Goal: Task Accomplishment & Management: Use online tool/utility

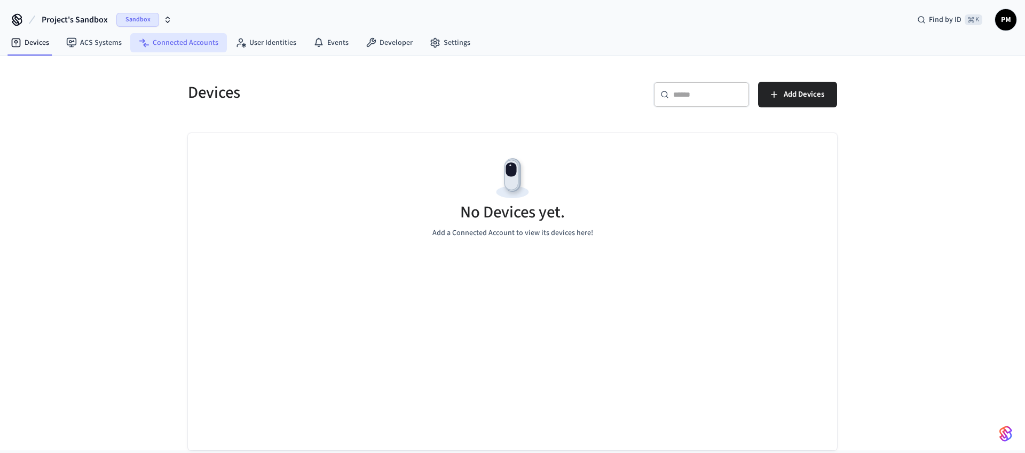
click at [189, 43] on link "Connected Accounts" at bounding box center [178, 42] width 97 height 19
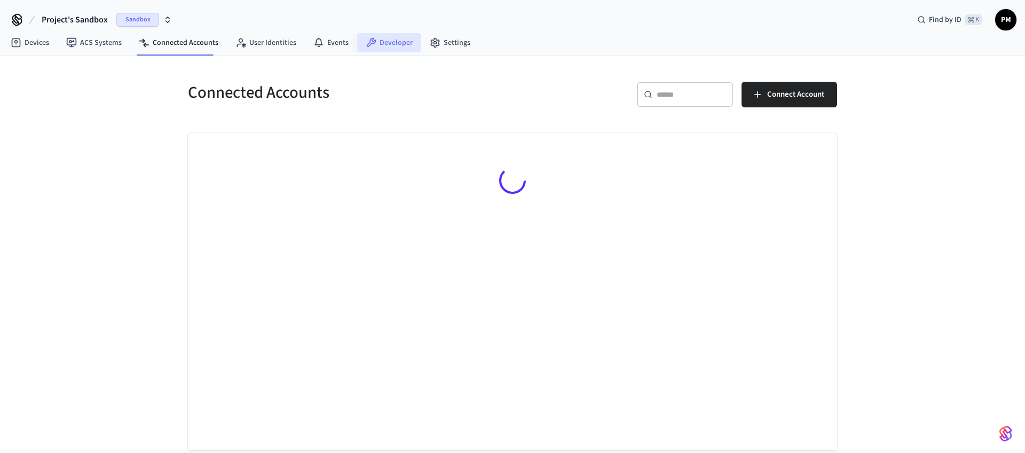
click at [384, 40] on link "Developer" at bounding box center [389, 42] width 64 height 19
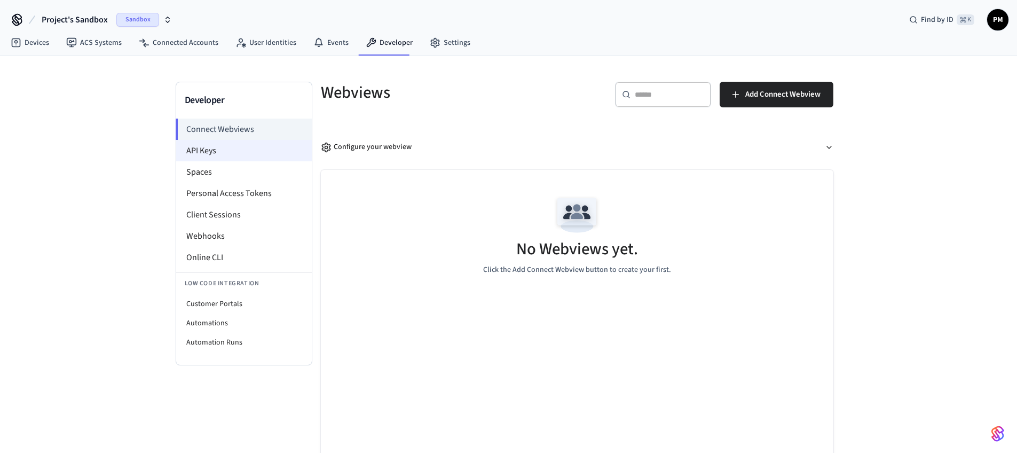
click at [219, 140] on li "API Keys" at bounding box center [244, 150] width 136 height 21
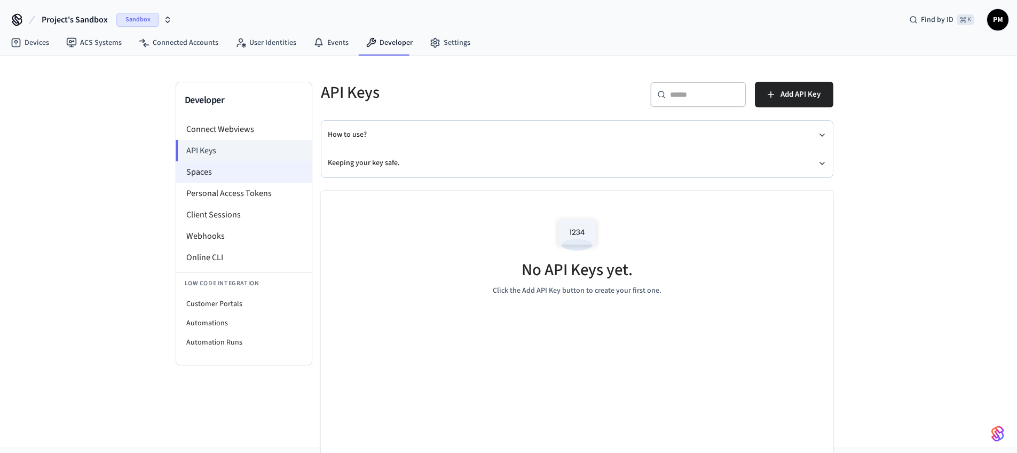
click at [247, 176] on li "Spaces" at bounding box center [244, 171] width 136 height 21
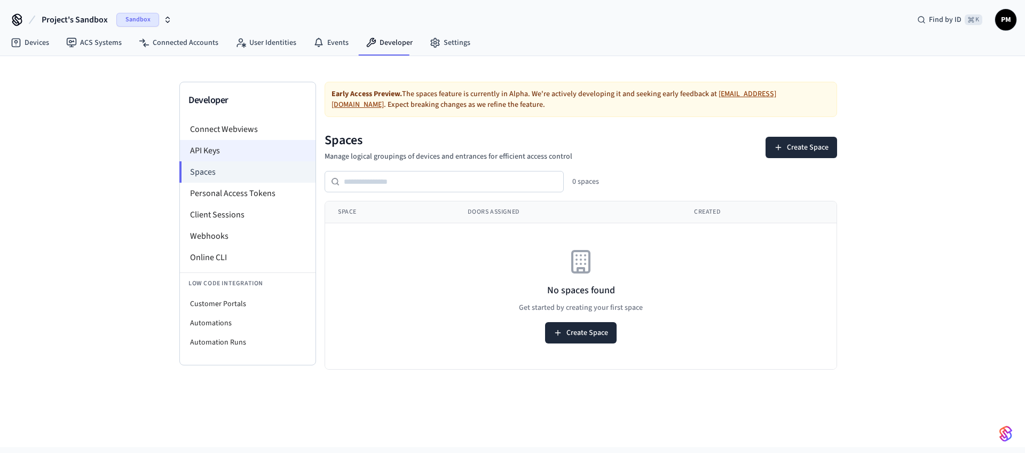
click at [229, 156] on li "API Keys" at bounding box center [248, 150] width 136 height 21
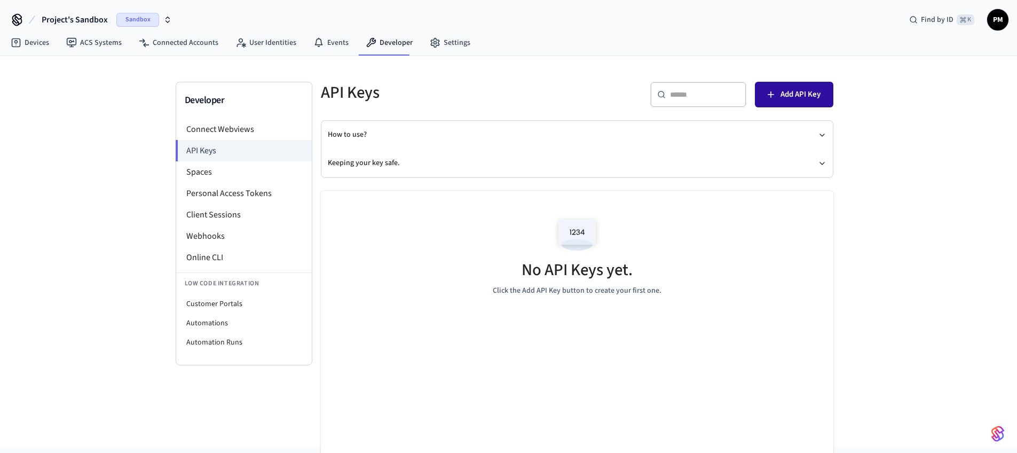
click at [792, 100] on span "Add API Key" at bounding box center [801, 95] width 40 height 14
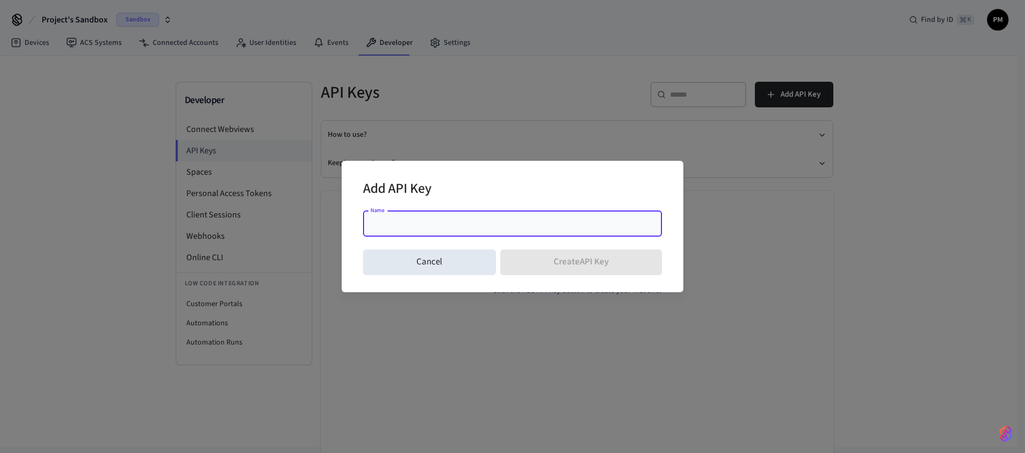
click at [443, 223] on input "Name" at bounding box center [512, 223] width 286 height 11
type input "*******"
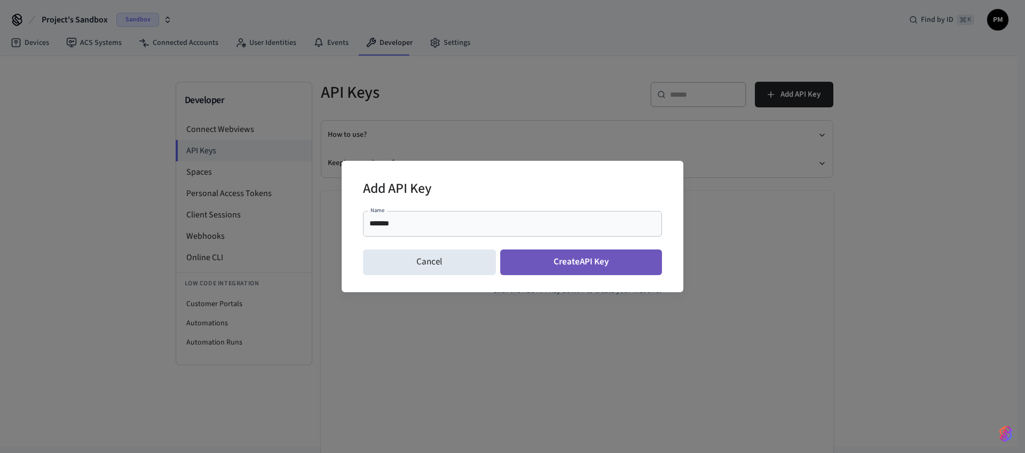
click at [584, 271] on button "Create API Key" at bounding box center [581, 262] width 162 height 26
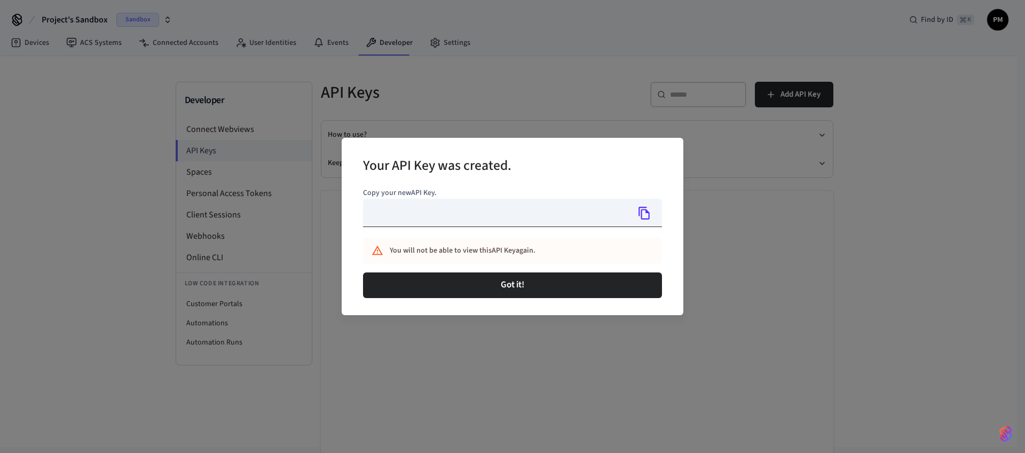
type input "**********"
drag, startPoint x: 397, startPoint y: 247, endPoint x: 565, endPoint y: 255, distance: 168.4
click at [565, 255] on div "You will not be able to view this API Key again." at bounding box center [502, 251] width 225 height 20
click at [566, 253] on div "You will not be able to view this API Key again." at bounding box center [502, 251] width 225 height 20
click at [649, 215] on icon "Copy" at bounding box center [643, 213] width 11 height 13
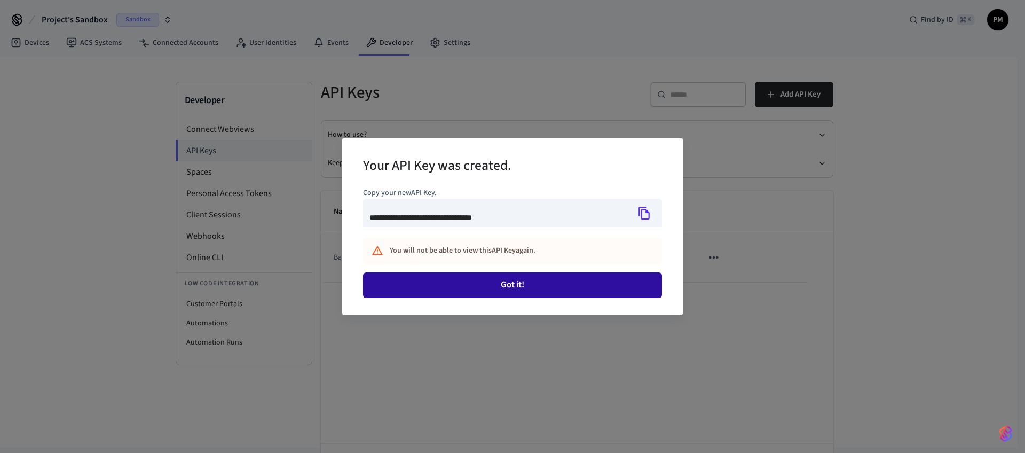
click at [605, 286] on button "Got it!" at bounding box center [512, 285] width 299 height 26
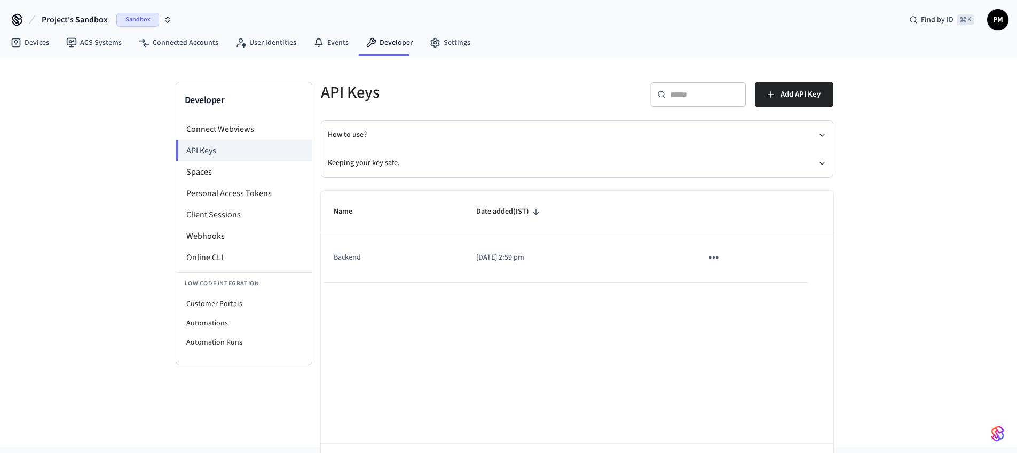
click at [416, 262] on td "Backend" at bounding box center [392, 257] width 143 height 49
click at [445, 168] on button "Keeping your key safe." at bounding box center [577, 163] width 499 height 28
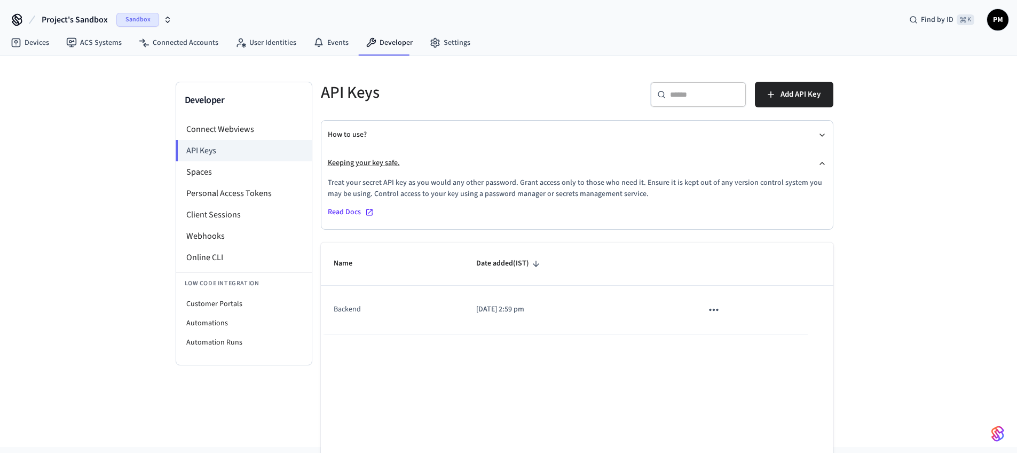
click at [445, 168] on button "Keeping your key safe." at bounding box center [577, 163] width 499 height 28
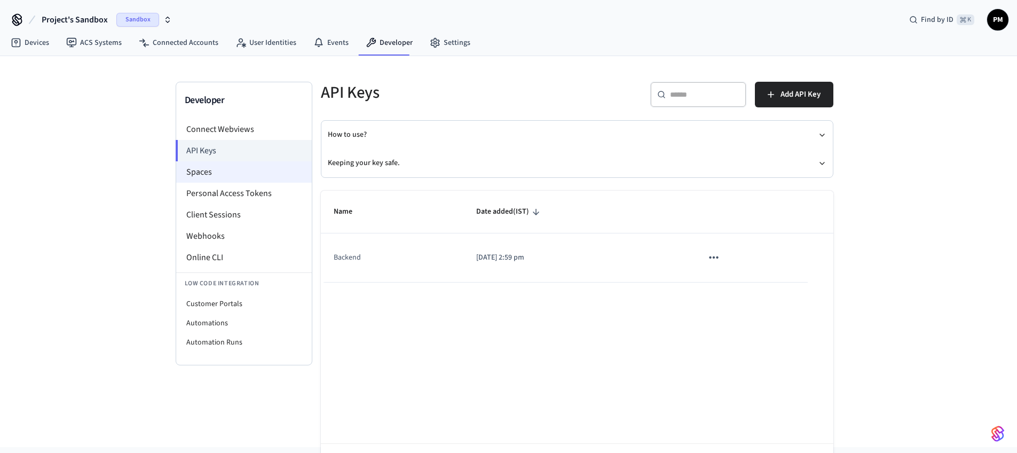
click at [211, 165] on li "Spaces" at bounding box center [244, 171] width 136 height 21
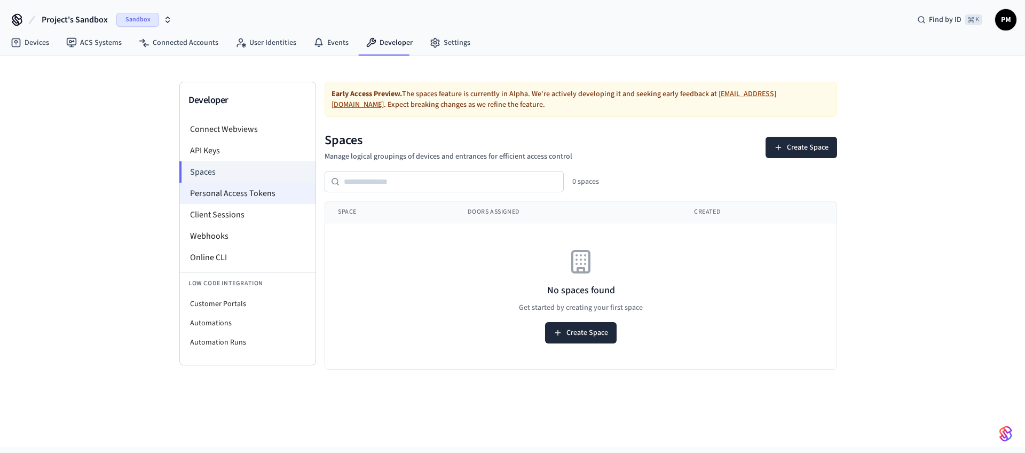
click at [217, 189] on li "Personal Access Tokens" at bounding box center [248, 193] width 136 height 21
